Goal: Information Seeking & Learning: Find specific page/section

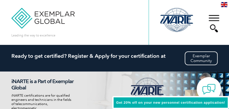
click at [213, 17] on div "▼" at bounding box center [213, 23] width 14 height 26
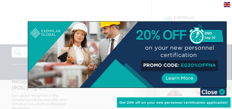
click at [226, 3] on img at bounding box center [227, 4] width 7 height 5
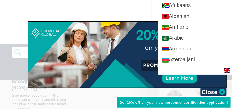
click at [153, 8] on div at bounding box center [116, 54] width 232 height 109
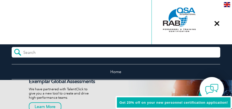
click at [217, 21] on div "▼" at bounding box center [217, 23] width 14 height 26
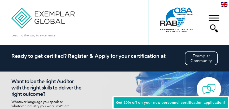
click at [134, 15] on div "Leading the way to excellence Search" at bounding box center [114, 22] width 206 height 45
click at [211, 16] on div "▼" at bounding box center [213, 23] width 14 height 26
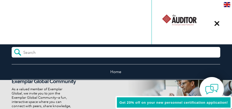
click at [216, 21] on div "▼" at bounding box center [217, 23] width 14 height 26
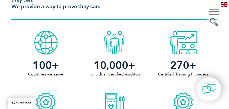
scroll to position [238, 0]
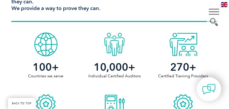
click at [185, 75] on p "Certified Training Providers" at bounding box center [183, 78] width 69 height 11
click at [186, 51] on div at bounding box center [183, 43] width 69 height 26
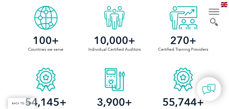
click at [181, 45] on span "270" at bounding box center [179, 40] width 19 height 13
click at [187, 49] on p "Certified Training Providers" at bounding box center [183, 52] width 69 height 11
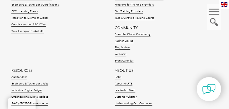
scroll to position [1751, 0]
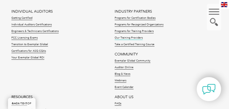
click at [131, 38] on link "Our Training Providers" at bounding box center [128, 38] width 28 height 4
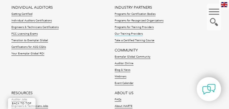
scroll to position [1747, 0]
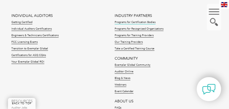
click at [130, 23] on link "Programs for Certification Bodies" at bounding box center [134, 23] width 41 height 4
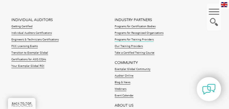
click at [127, 39] on link "Programs for Training Providers" at bounding box center [133, 40] width 39 height 4
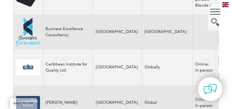
scroll to position [1643, 0]
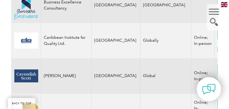
click at [217, 80] on link "COURSES" at bounding box center [231, 85] width 29 height 10
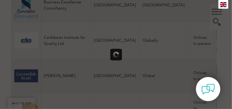
scroll to position [0, 0]
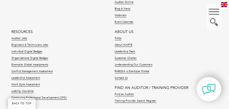
scroll to position [1298, 0]
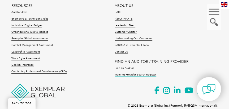
click at [131, 73] on link "Training Provider Search Register" at bounding box center [135, 75] width 42 height 4
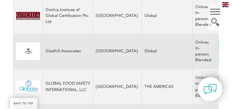
scroll to position [3576, 0]
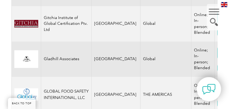
drag, startPoint x: 166, startPoint y: 66, endPoint x: 151, endPoint y: 55, distance: 18.6
drag, startPoint x: 151, startPoint y: 55, endPoint x: 132, endPoint y: 45, distance: 21.2
click at [140, 42] on td "Global" at bounding box center [165, 23] width 51 height 35
click at [215, 12] on div "▼" at bounding box center [213, 17] width 14 height 26
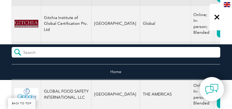
click at [107, 53] on form at bounding box center [116, 52] width 209 height 11
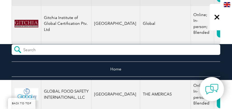
scroll to position [0, 0]
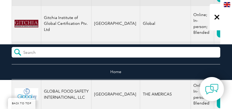
click at [140, 96] on td "THE AMERICAS" at bounding box center [165, 94] width 51 height 35
drag, startPoint x: 33, startPoint y: 53, endPoint x: 34, endPoint y: 56, distance: 3.5
click at [34, 55] on form at bounding box center [116, 52] width 209 height 11
type input "competency units"
click at [12, 47] on input "submit" at bounding box center [18, 52] width 12 height 11
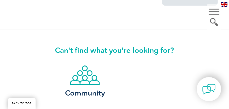
scroll to position [450, 0]
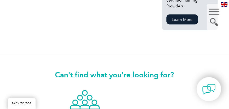
click at [212, 12] on div "▼" at bounding box center [213, 17] width 14 height 26
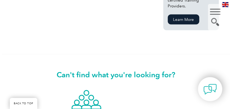
scroll to position [440, 0]
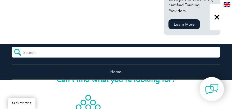
click at [142, 82] on div "Can't find what you're looking for?" at bounding box center [116, 85] width 209 height 20
click at [113, 52] on form at bounding box center [116, 52] width 209 height 11
click at [22, 53] on input "submit" at bounding box center [18, 52] width 12 height 11
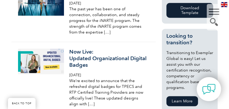
scroll to position [318, 0]
